Goal: Transaction & Acquisition: Purchase product/service

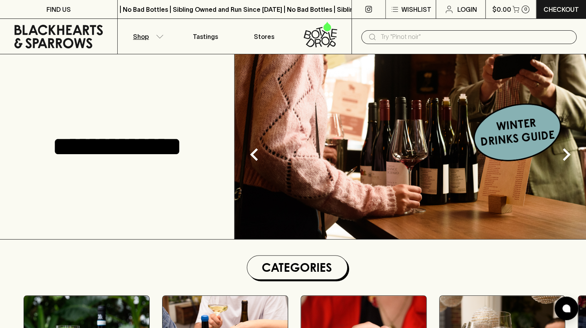
click at [159, 38] on icon "button" at bounding box center [160, 36] width 7 height 3
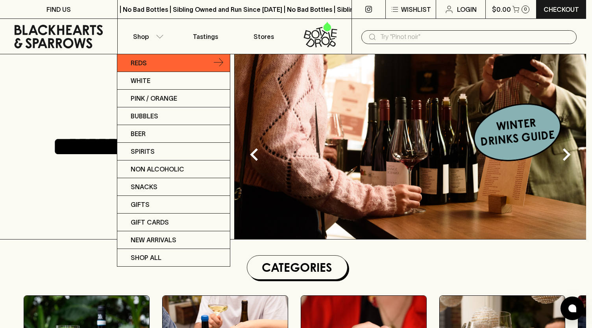
click at [224, 64] on link "Reds" at bounding box center [173, 63] width 113 height 18
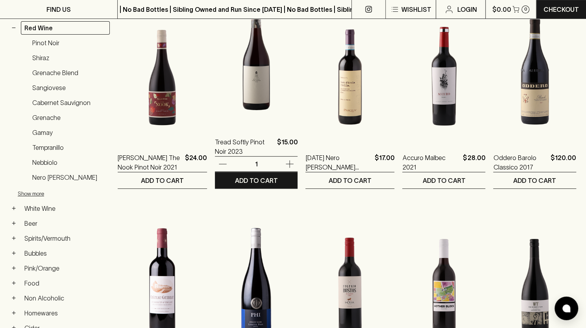
scroll to position [155, 0]
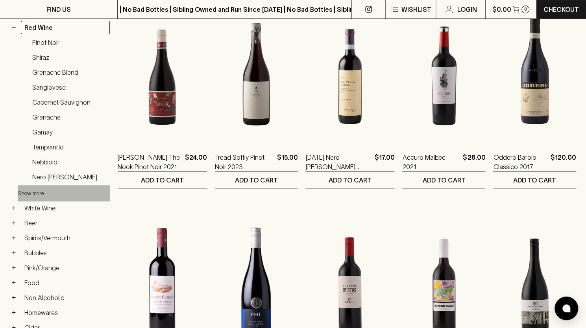
click at [33, 192] on button "Show more" at bounding box center [69, 193] width 103 height 16
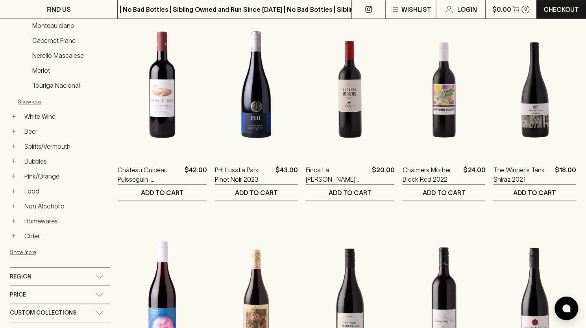
scroll to position [492, 0]
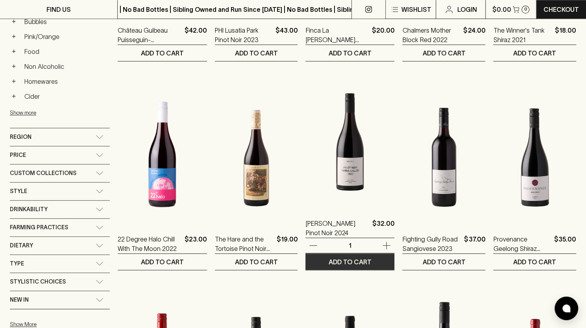
click at [366, 259] on p "ADD TO CART" at bounding box center [350, 261] width 43 height 9
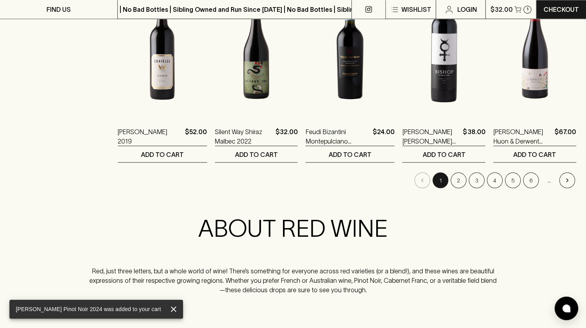
scroll to position [851, 0]
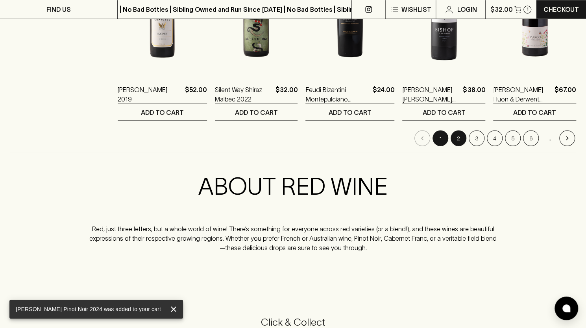
click at [460, 133] on button "2" at bounding box center [459, 138] width 16 height 16
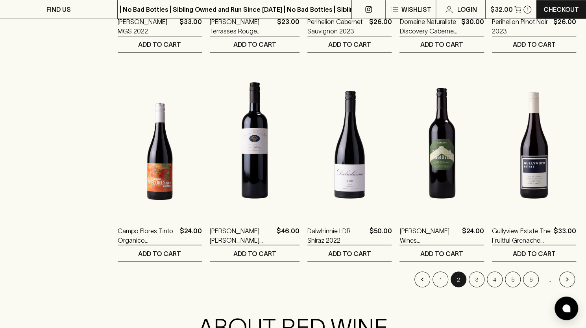
scroll to position [710, 0]
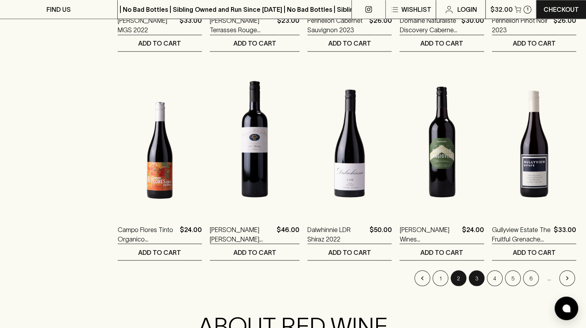
click at [471, 281] on button "3" at bounding box center [477, 278] width 16 height 16
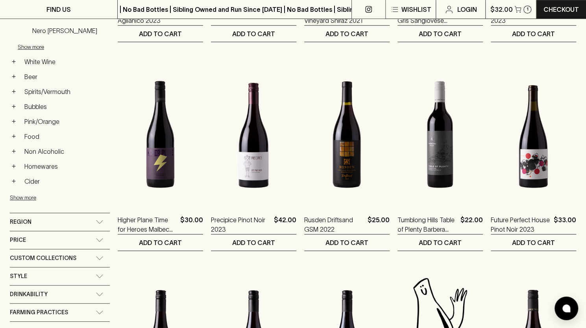
scroll to position [301, 0]
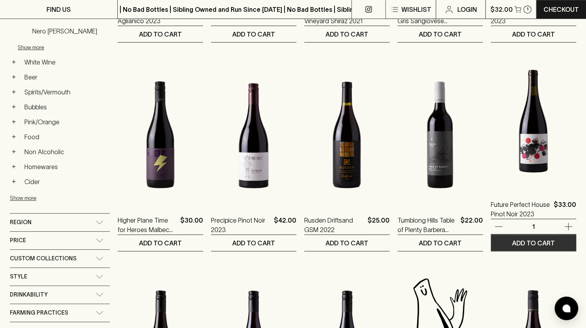
click at [521, 245] on p "ADD TO CART" at bounding box center [533, 243] width 43 height 9
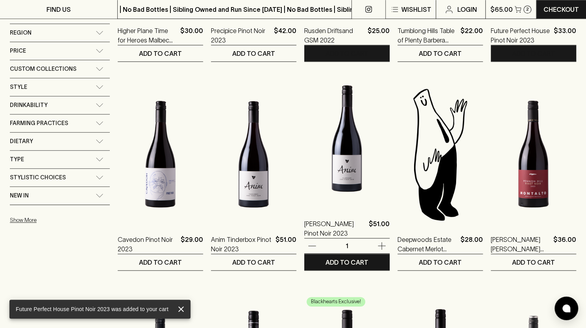
scroll to position [497, 0]
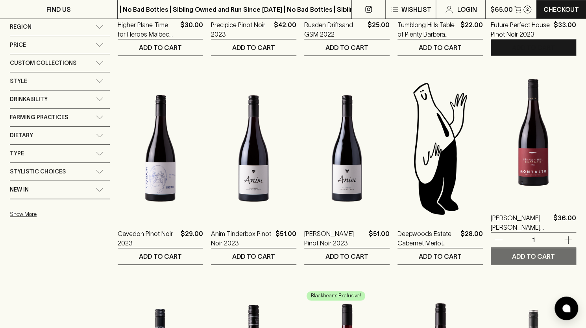
click at [535, 253] on p "ADD TO CART" at bounding box center [533, 256] width 43 height 9
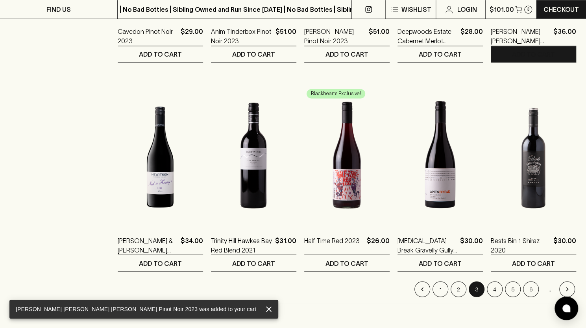
scroll to position [763, 0]
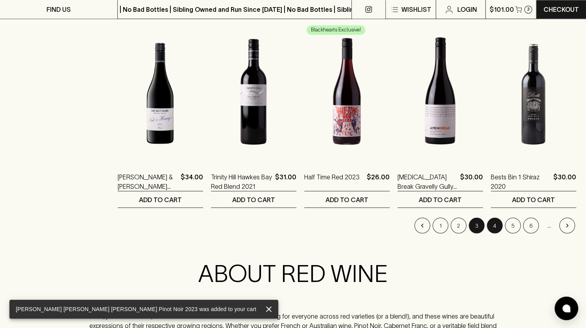
click at [496, 226] on button "4" at bounding box center [495, 226] width 16 height 16
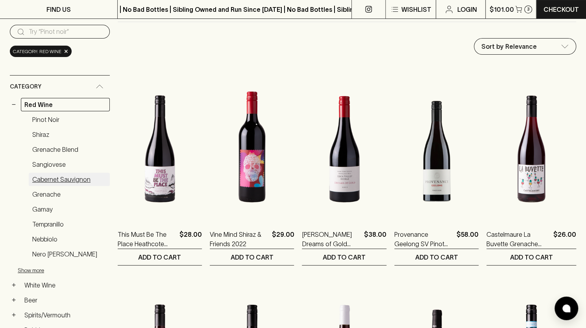
scroll to position [78, 0]
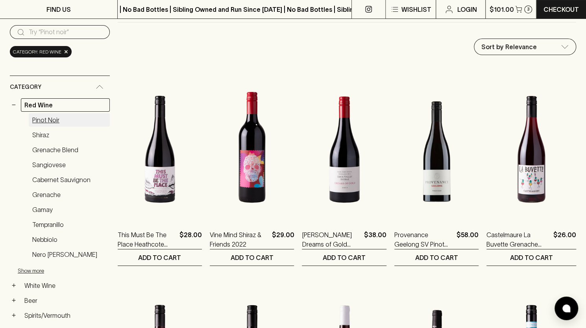
click at [45, 120] on link "Pinot Noir" at bounding box center [69, 119] width 81 height 13
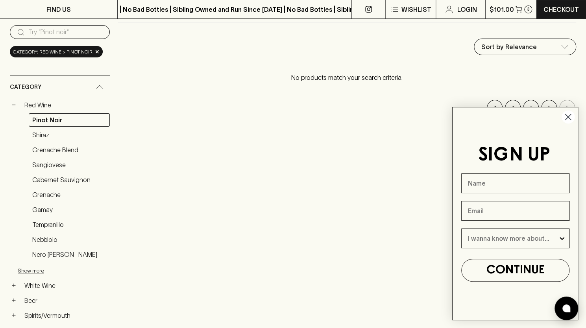
click at [568, 119] on circle "Close dialog" at bounding box center [568, 117] width 13 height 13
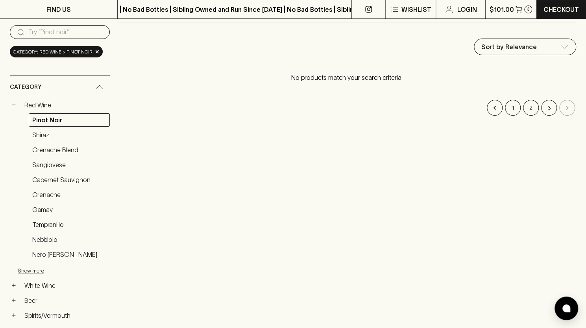
click at [50, 119] on link "Pinot Noir" at bounding box center [69, 119] width 81 height 13
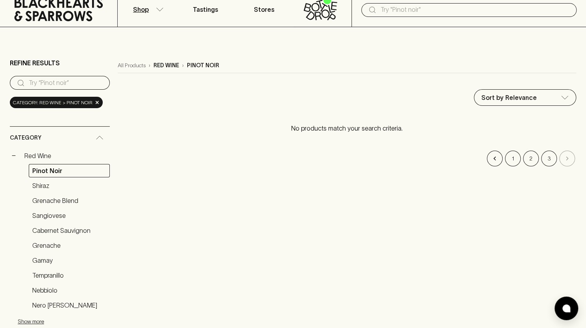
scroll to position [27, 0]
click at [42, 156] on link "Red Wine" at bounding box center [65, 156] width 89 height 13
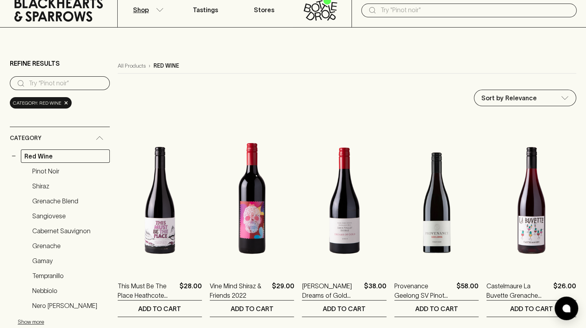
click at [408, 10] on input "text" at bounding box center [475, 10] width 190 height 13
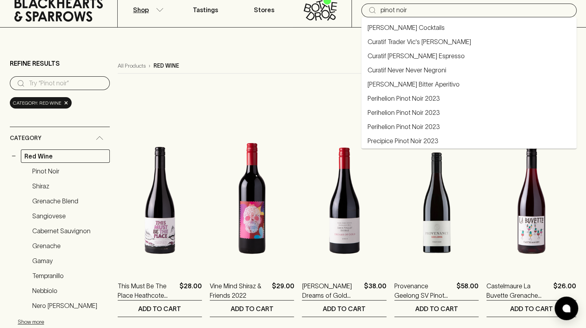
type input "pinot noir"
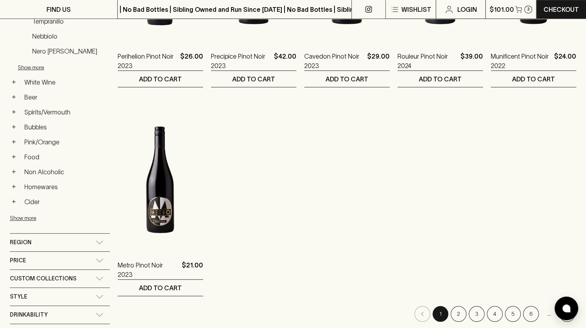
scroll to position [82, 0]
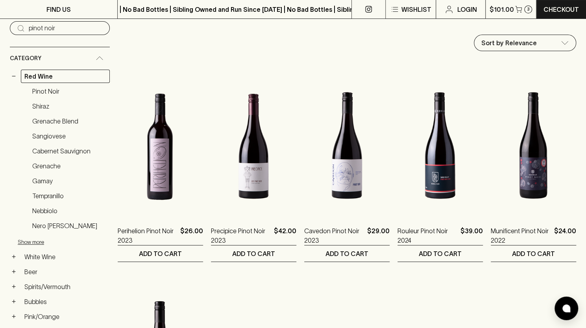
click at [116, 182] on div "Refine Results ​ pinot noir Category − Red Wine Pinot Noir Shiraz Grenache Blen…" at bounding box center [293, 308] width 566 height 622
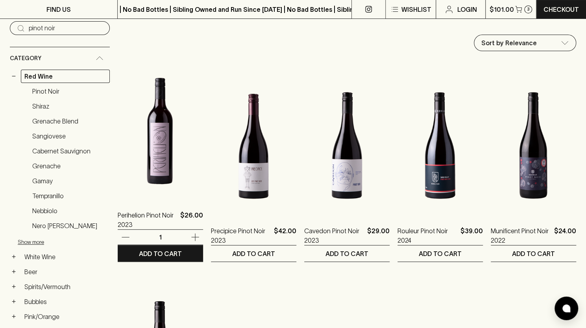
click at [150, 166] on img at bounding box center [160, 130] width 85 height 138
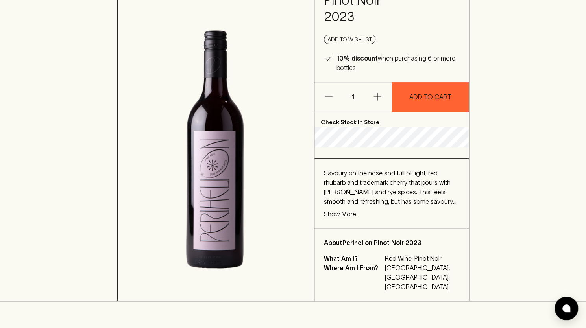
scroll to position [90, 0]
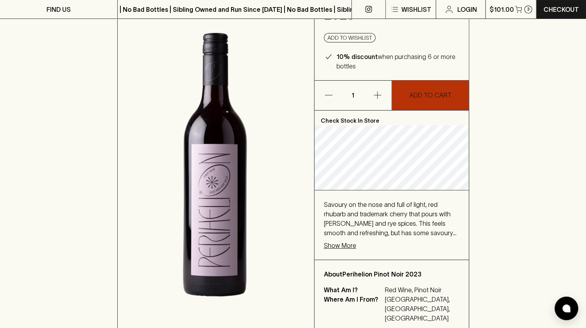
click at [427, 101] on button "ADD TO CART" at bounding box center [430, 96] width 77 height 30
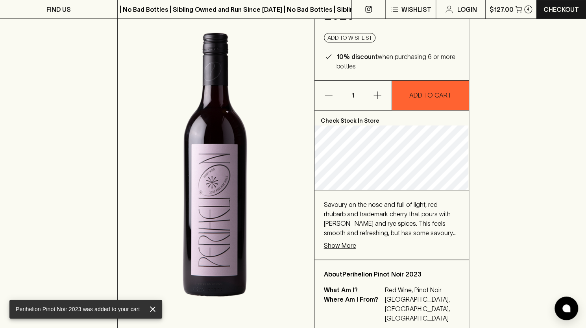
scroll to position [0, 0]
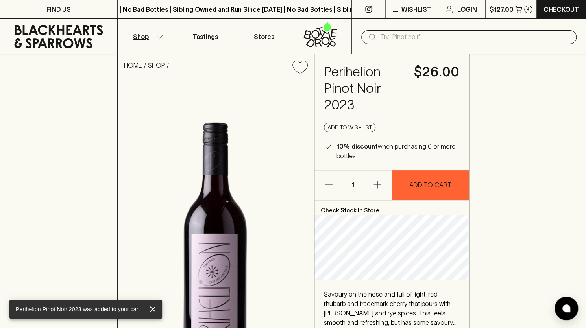
click at [142, 44] on button "Shop" at bounding box center [147, 36] width 59 height 35
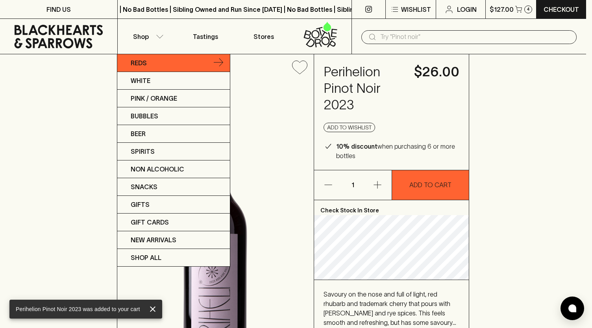
click at [140, 64] on p "Reds" at bounding box center [139, 62] width 16 height 9
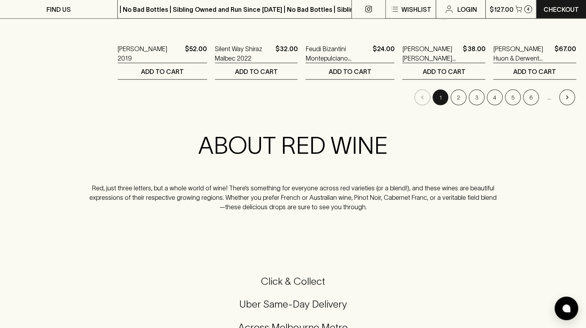
scroll to position [876, 0]
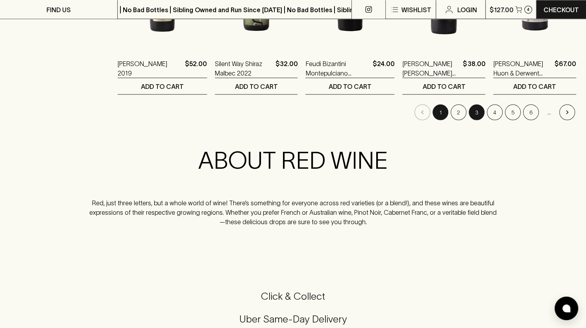
click at [475, 107] on button "3" at bounding box center [477, 112] width 16 height 16
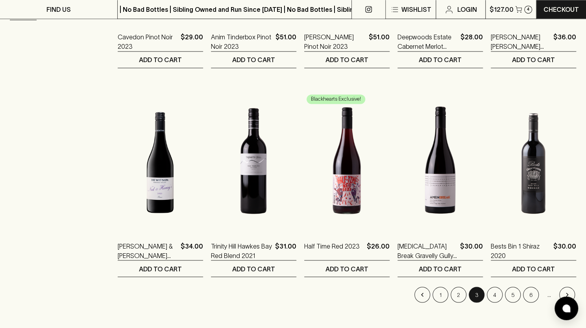
scroll to position [802, 0]
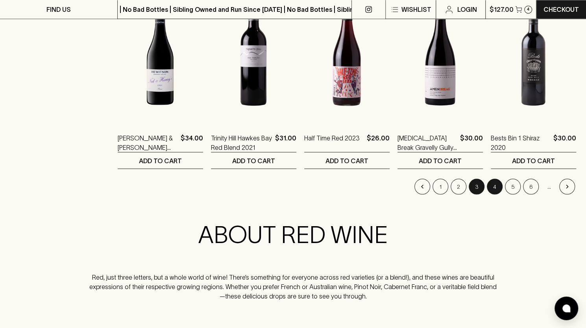
click at [491, 185] on button "4" at bounding box center [495, 187] width 16 height 16
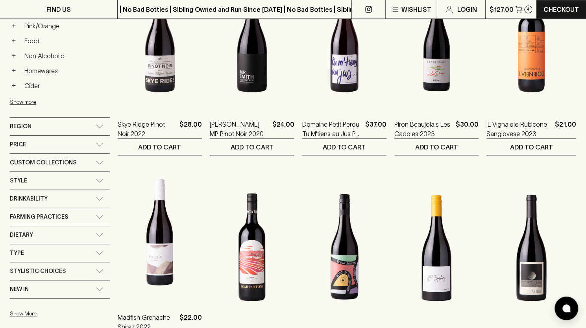
scroll to position [397, 0]
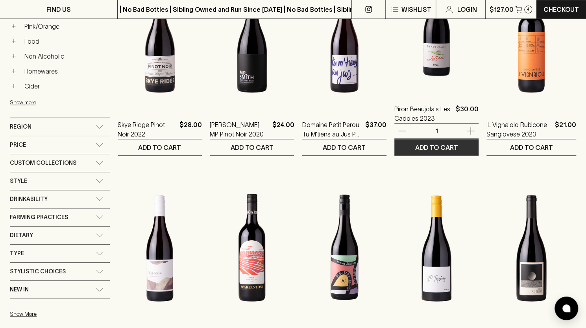
click at [431, 151] on button "ADD TO CART" at bounding box center [436, 147] width 84 height 16
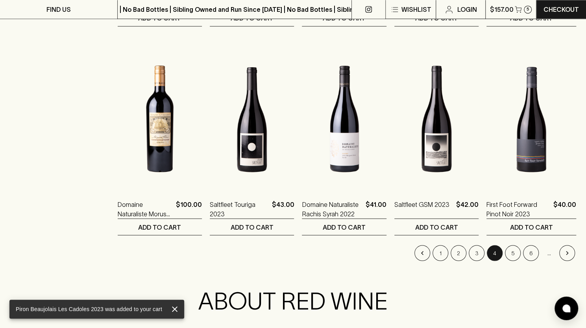
scroll to position [735, 0]
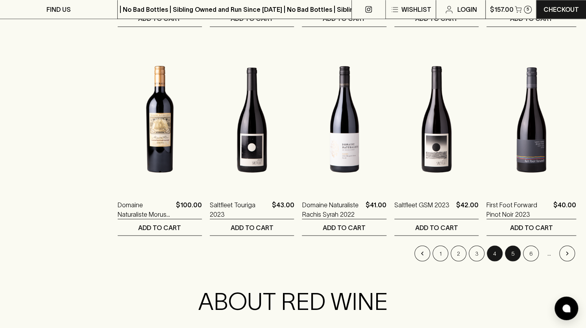
click at [507, 251] on button "5" at bounding box center [513, 254] width 16 height 16
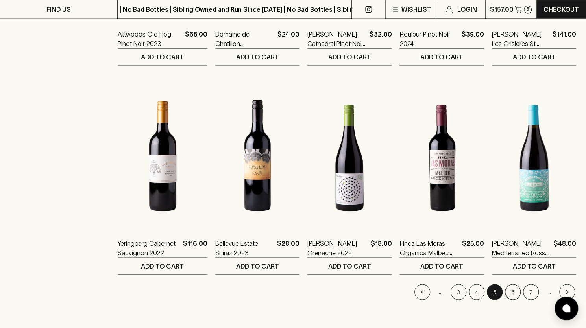
scroll to position [696, 0]
click at [507, 291] on button "6" at bounding box center [513, 293] width 16 height 16
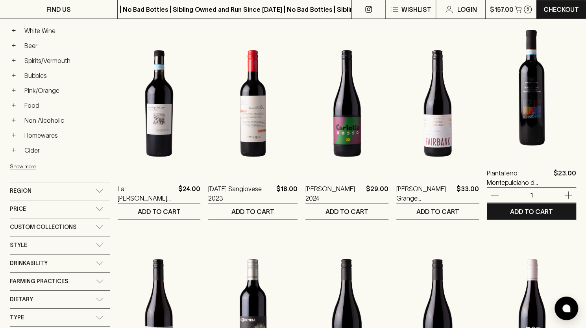
scroll to position [333, 0]
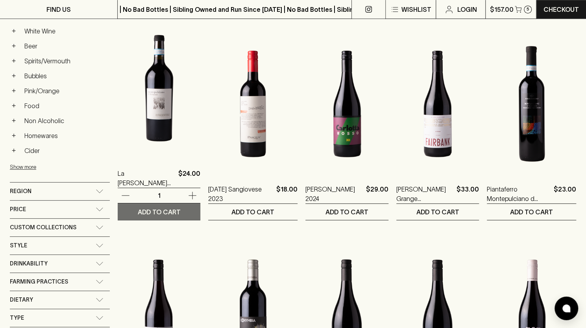
click at [170, 211] on p "ADD TO CART" at bounding box center [158, 211] width 43 height 9
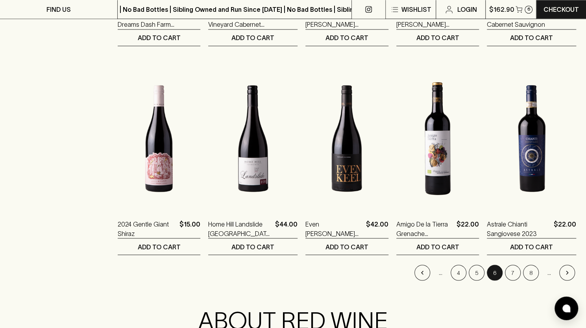
scroll to position [764, 0]
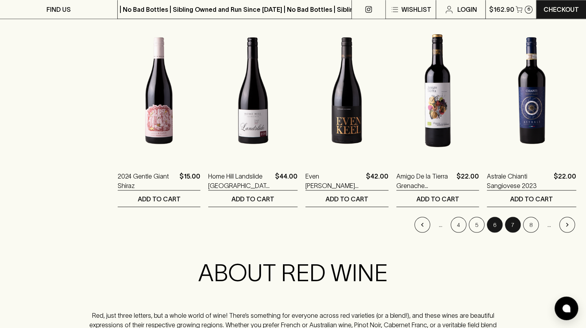
click at [509, 227] on button "7" at bounding box center [513, 225] width 16 height 16
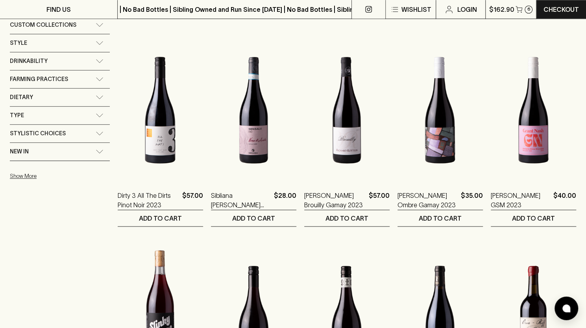
scroll to position [534, 0]
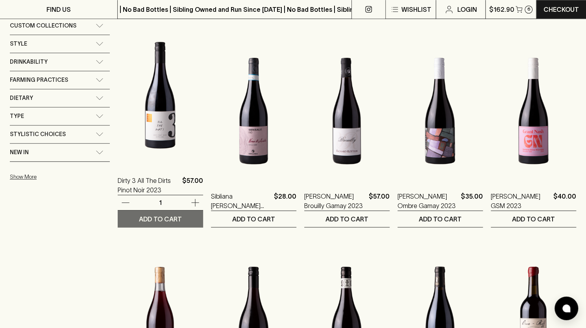
click at [157, 219] on p "ADD TO CART" at bounding box center [160, 218] width 43 height 9
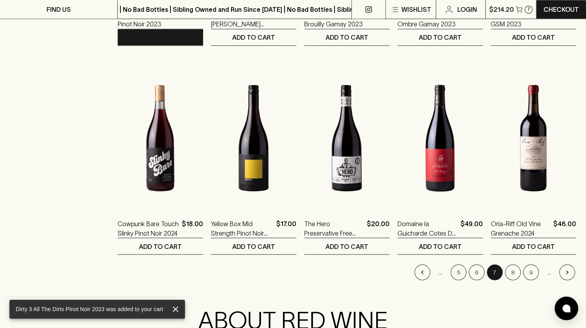
scroll to position [725, 0]
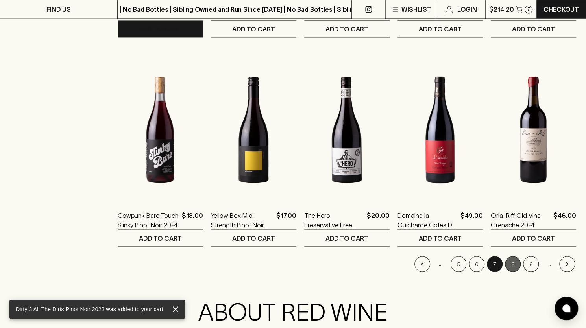
click at [512, 266] on button "8" at bounding box center [513, 264] width 16 height 16
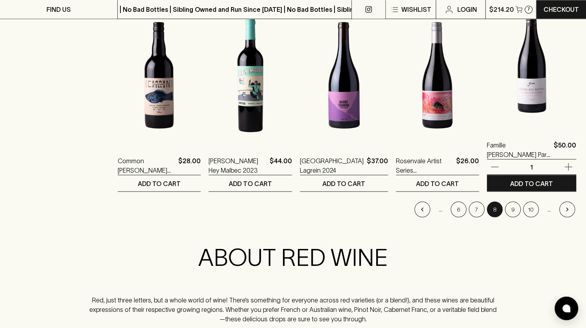
scroll to position [780, 0]
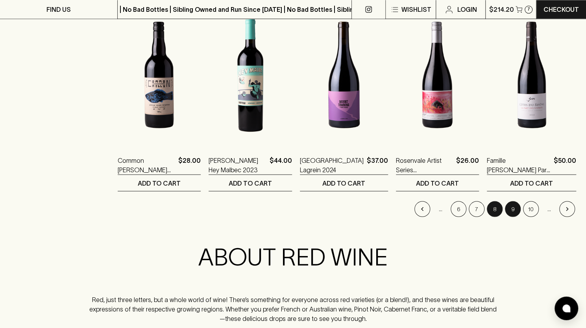
click at [512, 209] on button "9" at bounding box center [513, 209] width 16 height 16
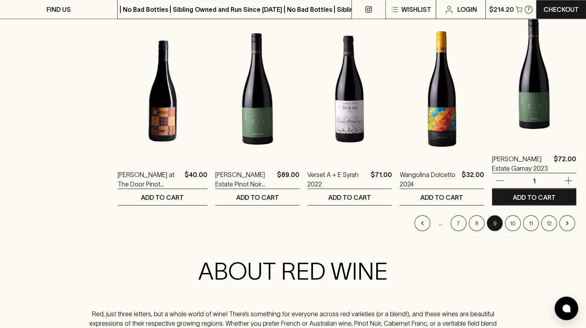
scroll to position [766, 0]
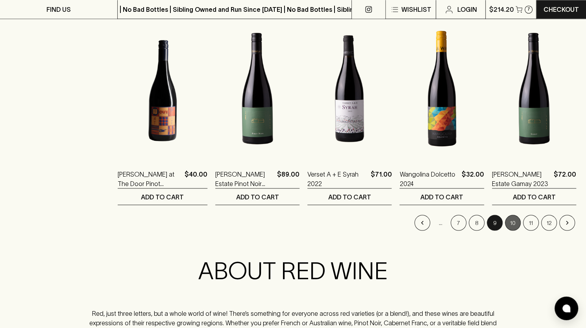
click at [508, 224] on button "10" at bounding box center [513, 223] width 16 height 16
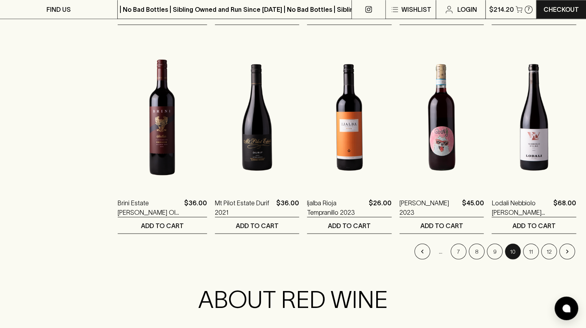
scroll to position [738, 0]
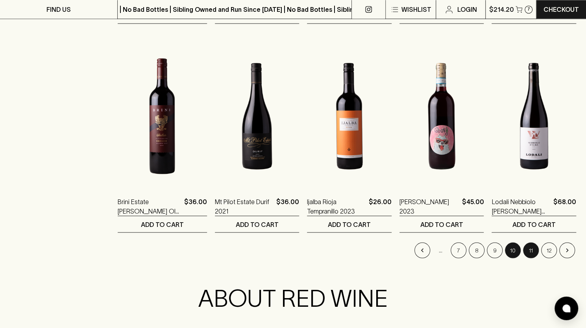
click at [531, 244] on button "11" at bounding box center [531, 250] width 16 height 16
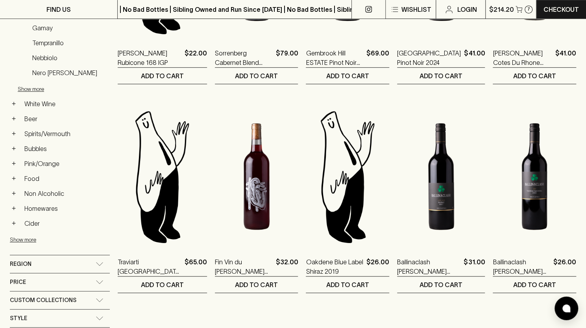
scroll to position [272, 0]
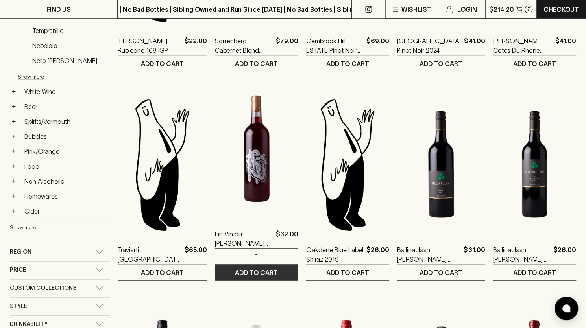
click at [255, 270] on p "ADD TO CART" at bounding box center [256, 272] width 43 height 9
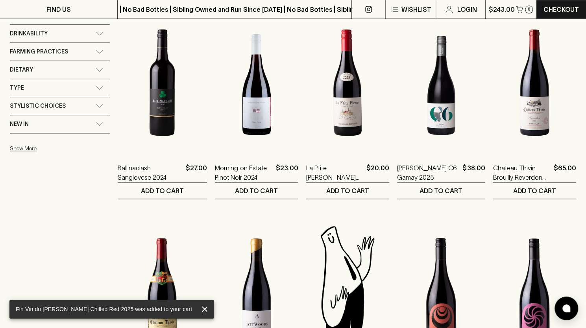
scroll to position [563, 0]
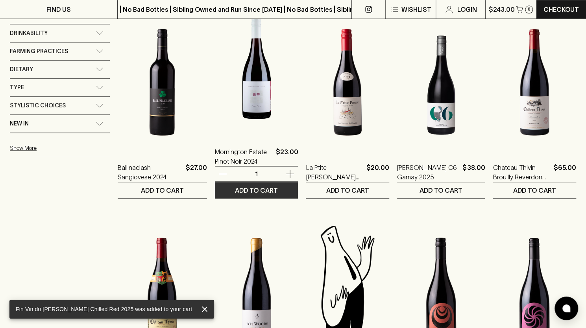
click at [259, 190] on p "ADD TO CART" at bounding box center [256, 190] width 43 height 9
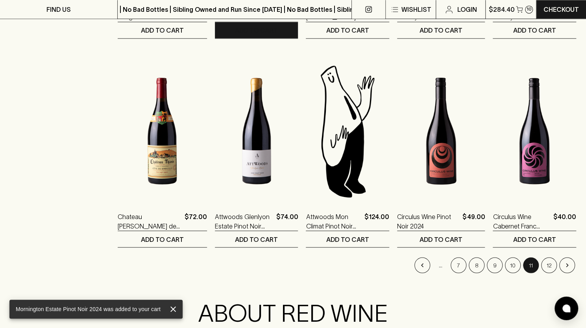
scroll to position [724, 0]
click at [543, 264] on button "12" at bounding box center [549, 265] width 16 height 16
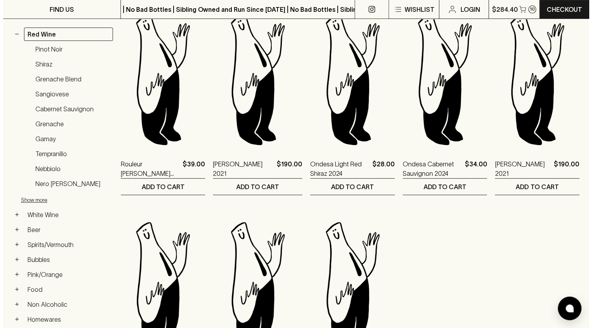
scroll to position [145, 0]
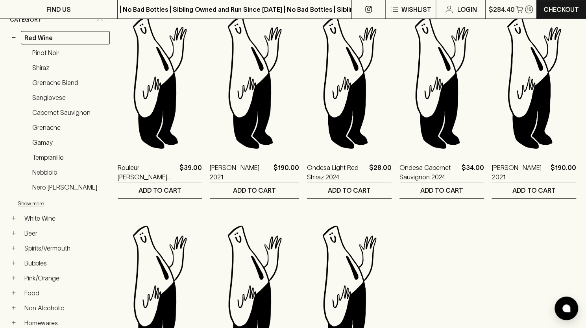
click at [523, 275] on ol "Rouleur [PERSON_NAME] [PERSON_NAME] 2024 $39.00 1 ADD TO CART [PERSON_NAME] Bar…" at bounding box center [347, 203] width 459 height 410
click at [501, 10] on p "$284.40" at bounding box center [501, 9] width 26 height 9
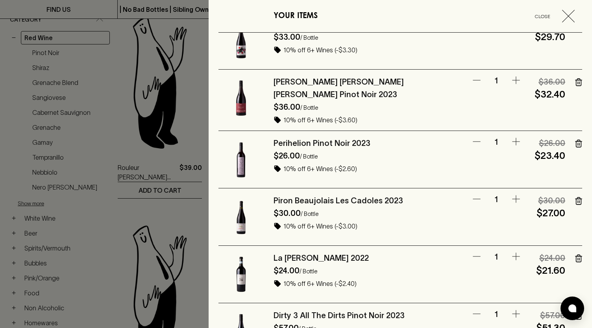
scroll to position [78, 0]
drag, startPoint x: 506, startPoint y: 140, endPoint x: 513, endPoint y: 139, distance: 7.1
click at [513, 139] on icon "button" at bounding box center [515, 141] width 9 height 9
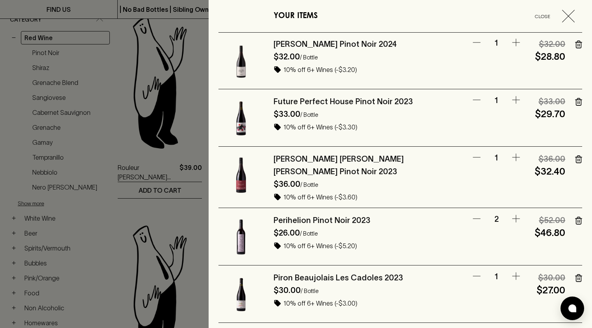
scroll to position [0, 0]
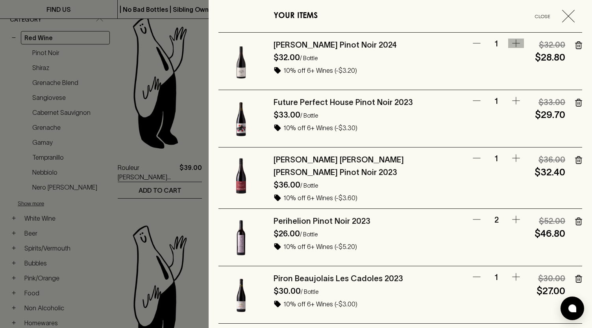
click at [511, 46] on icon "button" at bounding box center [515, 43] width 9 height 9
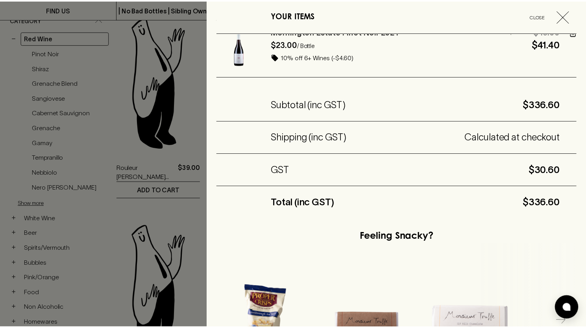
scroll to position [607, 0]
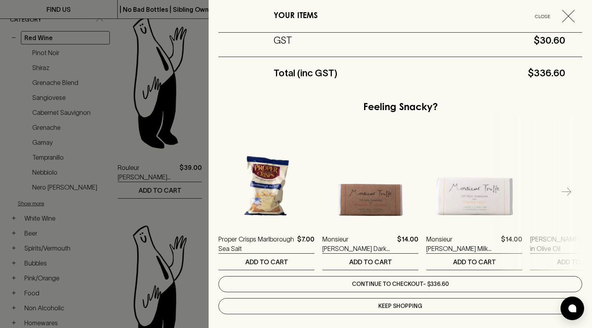
click at [422, 279] on link "Continue to checkout - $336.60" at bounding box center [400, 284] width 364 height 16
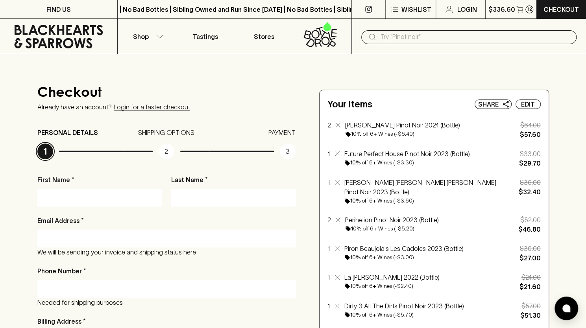
click at [126, 194] on input "First Name *" at bounding box center [99, 197] width 113 height 13
type input "[PERSON_NAME]"
click at [192, 200] on input "Last Name *" at bounding box center [233, 197] width 113 height 13
type input "[PERSON_NAME]"
click at [129, 238] on input "Email Address *" at bounding box center [166, 238] width 246 height 13
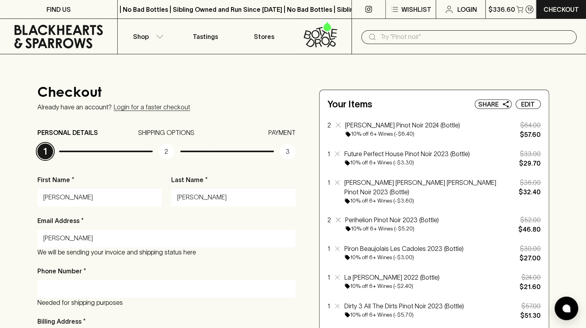
type input "[EMAIL_ADDRESS][DOMAIN_NAME]"
click at [82, 291] on input "Phone Number *" at bounding box center [166, 289] width 246 height 13
type input "0412003848"
drag, startPoint x: 226, startPoint y: 196, endPoint x: 166, endPoint y: 196, distance: 60.6
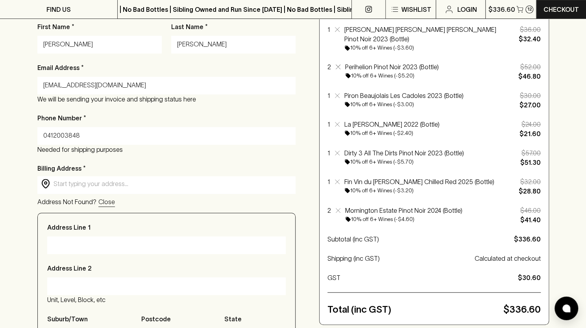
scroll to position [165, 0]
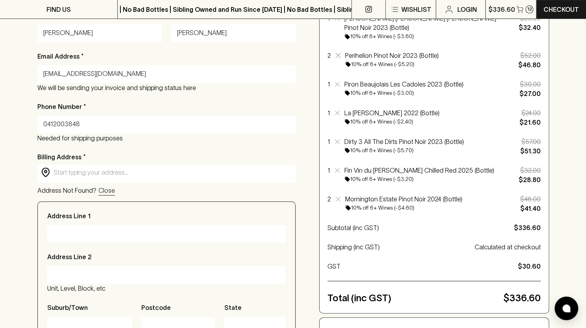
type input "[PERSON_NAME]"
click at [92, 169] on input "text" at bounding box center [173, 172] width 239 height 9
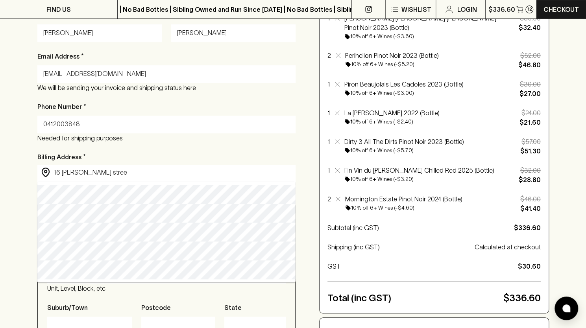
type input "[STREET_ADDRESS][PERSON_NAME][PERSON_NAME]"
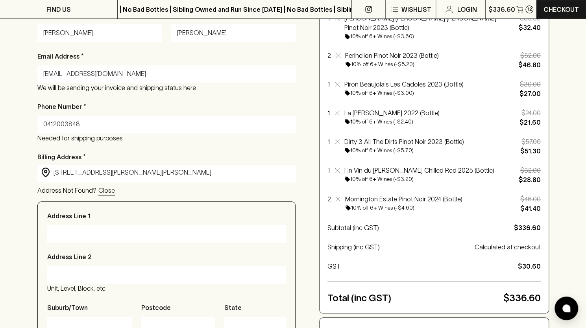
type input "[STREET_ADDRESS][PERSON_NAME]"
type input "[PERSON_NAME]"
type input "3072"
type input "Victoria"
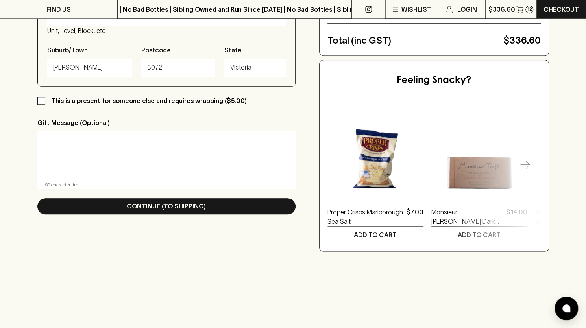
scroll to position [423, 0]
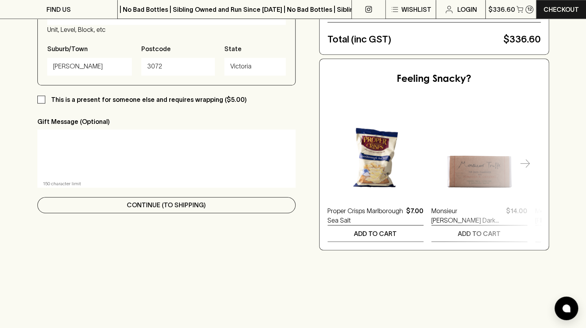
click at [173, 210] on p "Continue (To Shipping)" at bounding box center [166, 204] width 79 height 9
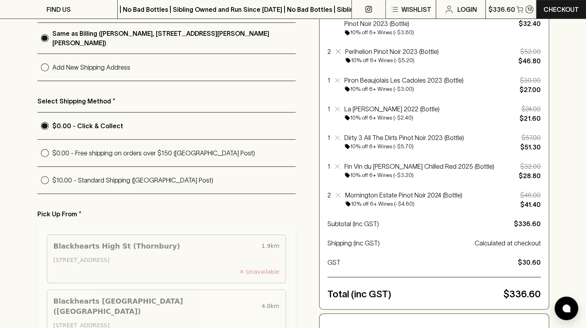
scroll to position [171, 0]
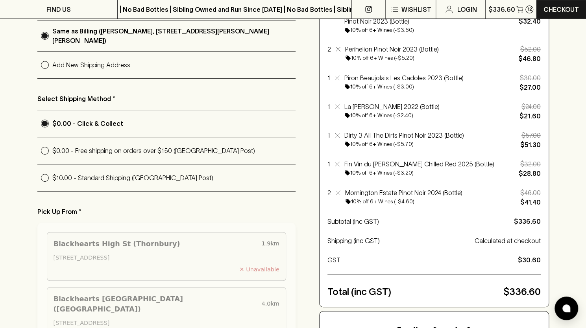
click at [148, 146] on p "$0.00 - Free shipping on orders over $150 ([GEOGRAPHIC_DATA] Post)" at bounding box center [173, 150] width 243 height 9
click at [52, 146] on input "$0.00 - Free shipping on orders over $150 ([GEOGRAPHIC_DATA] Post)" at bounding box center [44, 150] width 15 height 15
radio input "true"
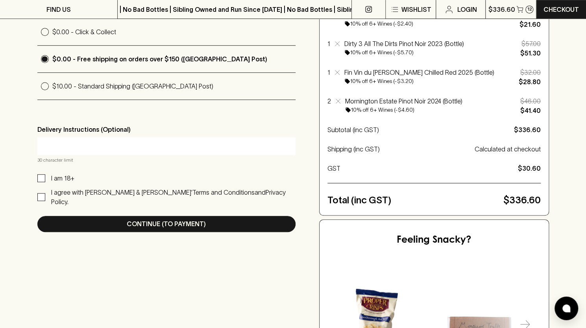
scroll to position [262, 0]
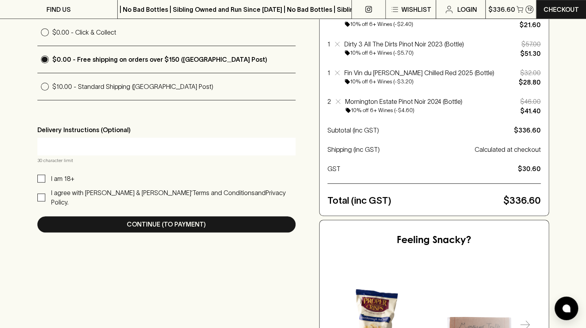
click at [44, 175] on input "I am 18+" at bounding box center [41, 179] width 8 height 8
checkbox input "true"
click at [44, 194] on input "I agree with [PERSON_NAME] & [PERSON_NAME]’ Terms and Conditions and Privacy Po…" at bounding box center [41, 198] width 8 height 8
checkbox input "true"
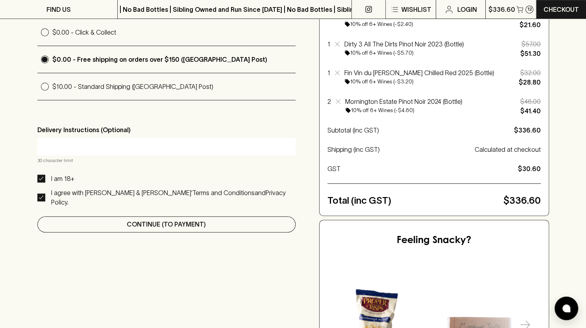
click at [174, 216] on button "Continue (To Payment)" at bounding box center [166, 224] width 258 height 16
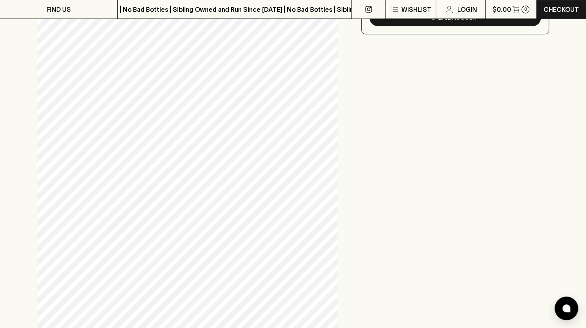
scroll to position [246, 0]
